Goal: Task Accomplishment & Management: Use online tool/utility

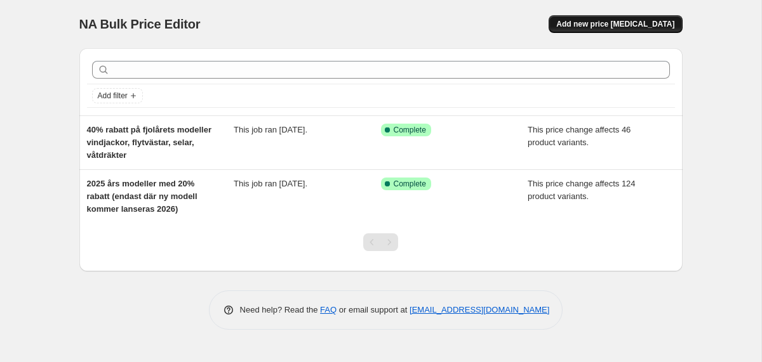
click at [604, 22] on span "Add new price [MEDICAL_DATA]" at bounding box center [615, 24] width 118 height 10
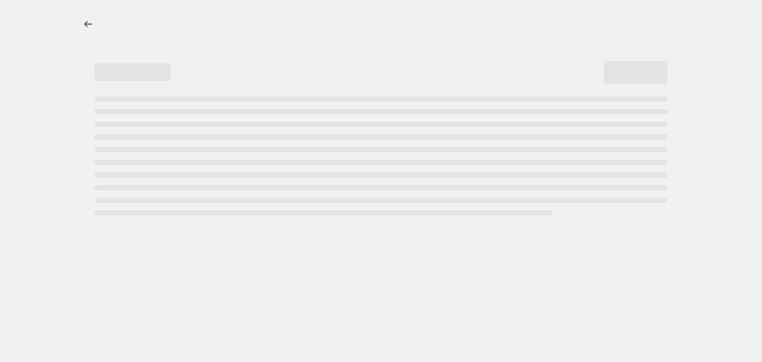
select select "percentage"
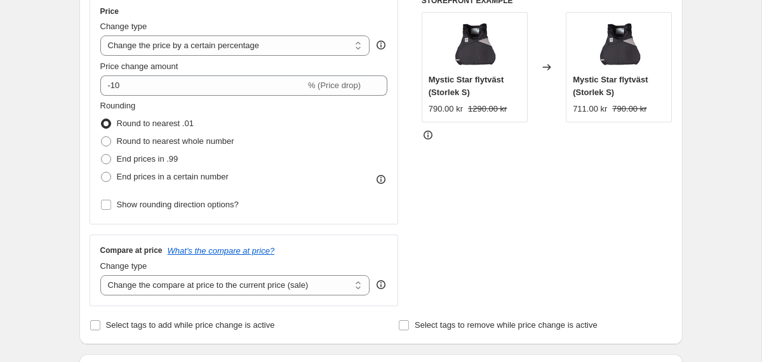
scroll to position [235, 0]
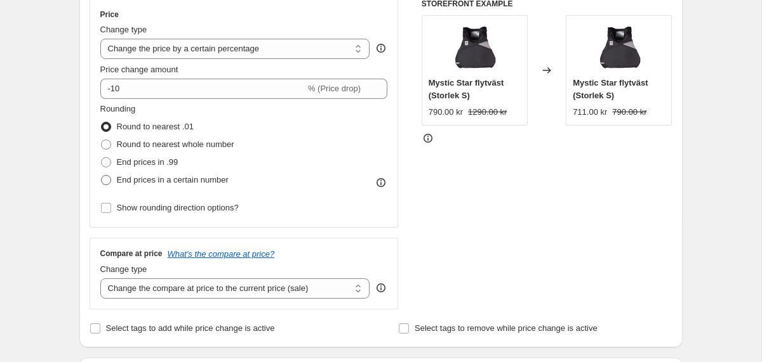
click at [175, 180] on span "End prices in a certain number" at bounding box center [173, 180] width 112 height 10
click at [102, 176] on input "End prices in a certain number" at bounding box center [101, 175] width 1 height 1
radio input "true"
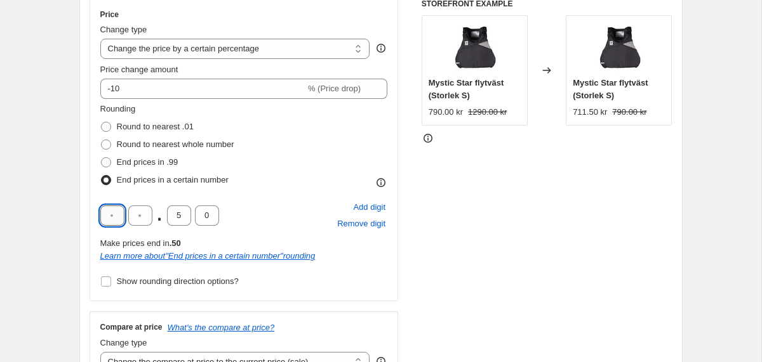
click at [116, 218] on input "text" at bounding box center [112, 216] width 24 height 20
type input "9"
type input "0"
click at [228, 177] on span "End prices in a certain number" at bounding box center [173, 180] width 112 height 10
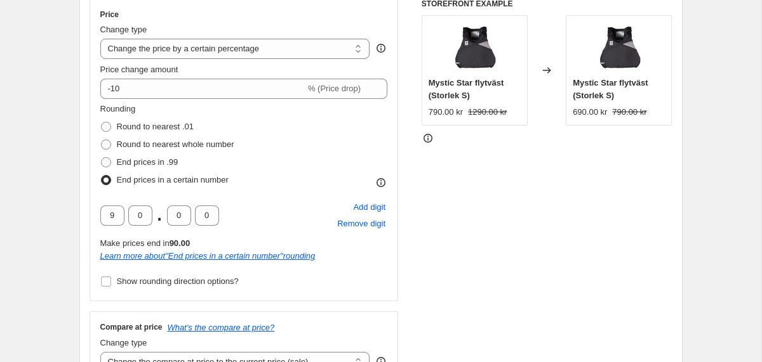
click at [102, 176] on input "End prices in a certain number" at bounding box center [101, 175] width 1 height 1
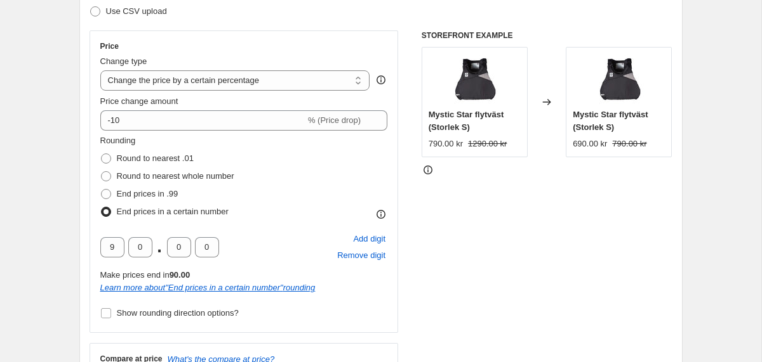
scroll to position [200, 0]
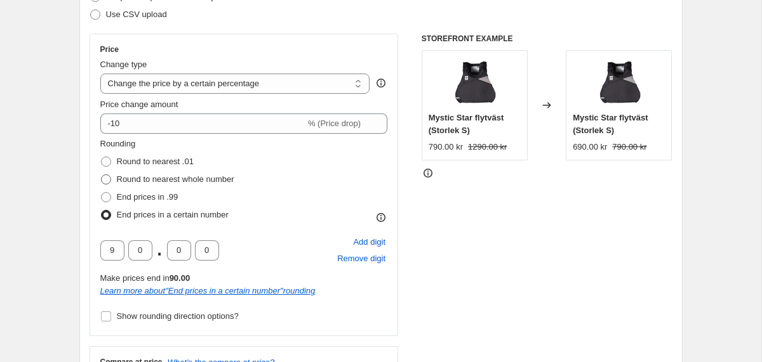
click at [144, 179] on span "Round to nearest whole number" at bounding box center [175, 180] width 117 height 10
click at [102, 175] on input "Round to nearest whole number" at bounding box center [101, 175] width 1 height 1
radio input "true"
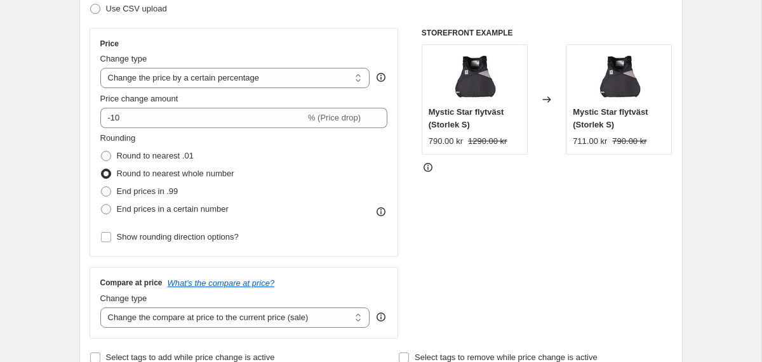
scroll to position [201, 0]
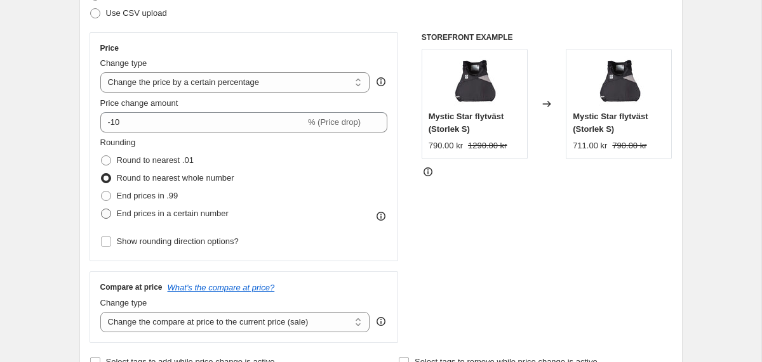
click at [161, 215] on span "End prices in a certain number" at bounding box center [173, 214] width 112 height 10
click at [102, 209] on input "End prices in a certain number" at bounding box center [101, 209] width 1 height 1
radio input "true"
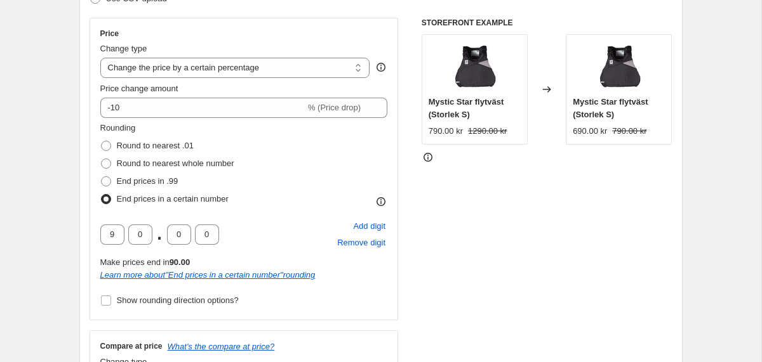
scroll to position [220, 0]
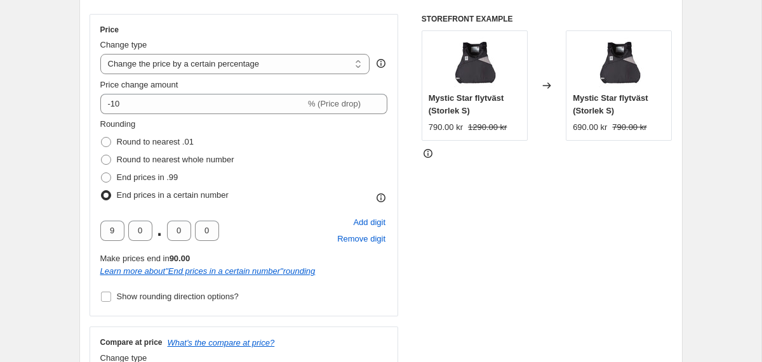
click at [107, 192] on span at bounding box center [106, 195] width 10 height 10
click at [102, 191] on input "End prices in a certain number" at bounding box center [101, 190] width 1 height 1
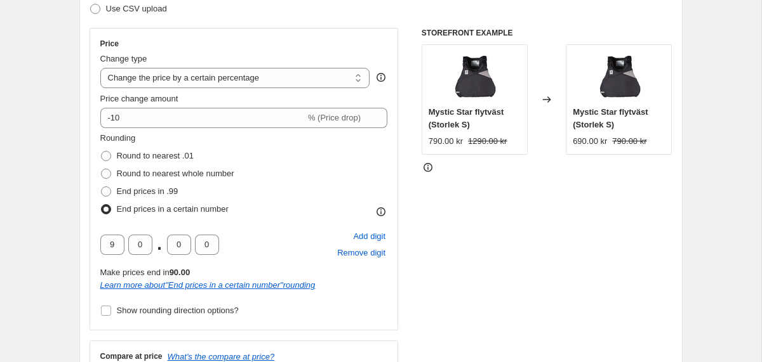
scroll to position [215, 0]
